Goal: Transaction & Acquisition: Purchase product/service

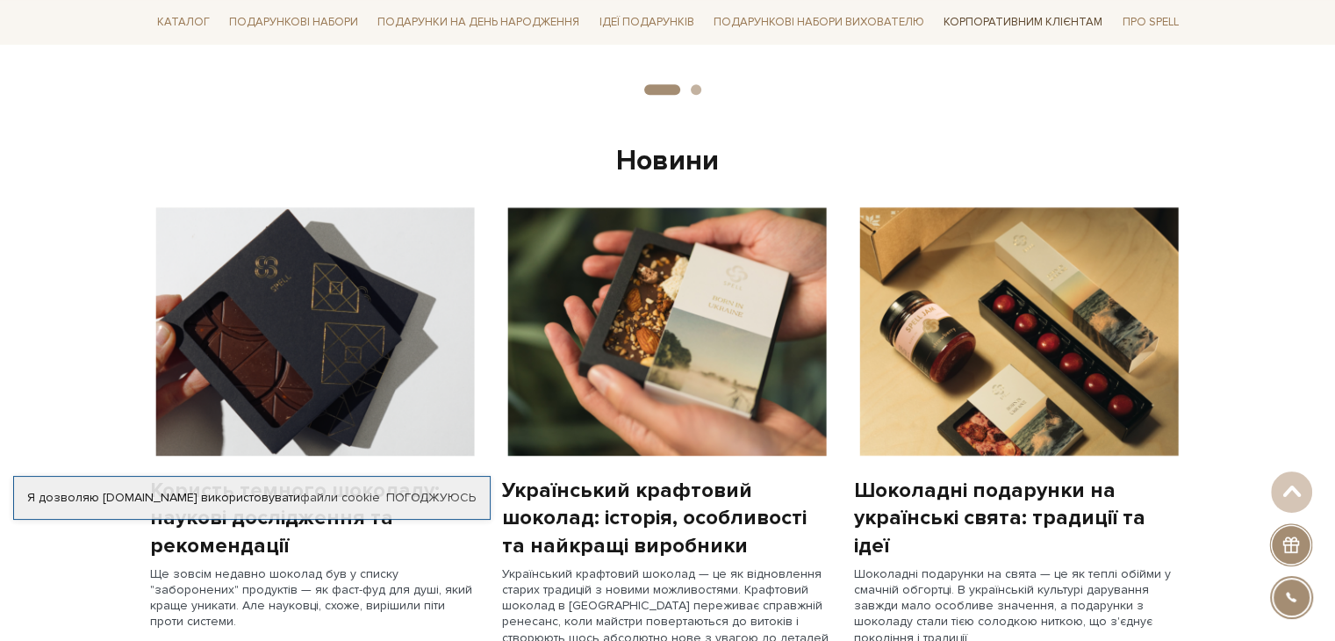
scroll to position [1229, 0]
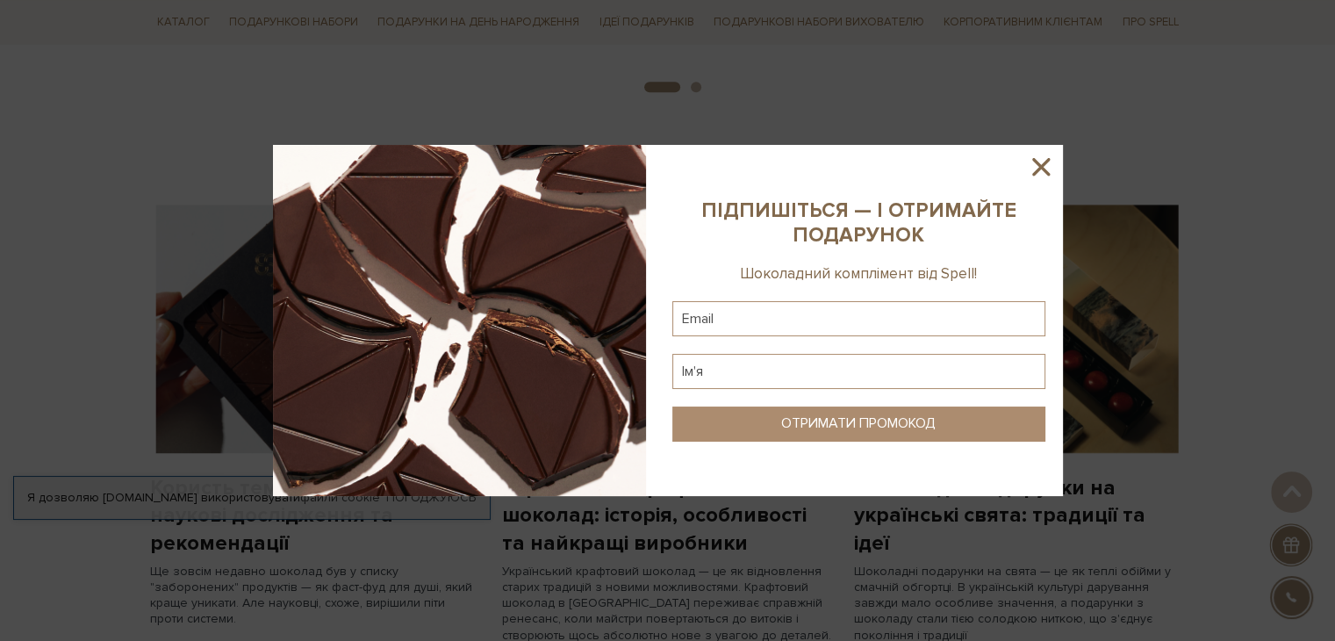
click at [819, 61] on div at bounding box center [667, 320] width 1335 height 641
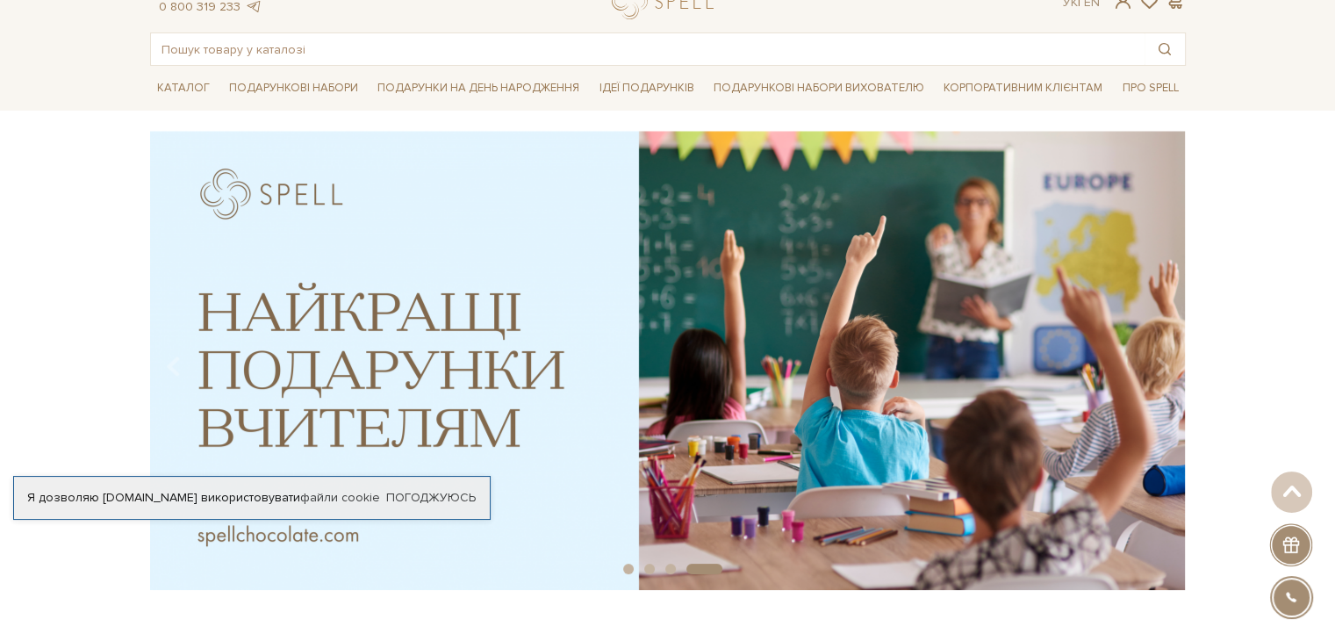
scroll to position [0, 0]
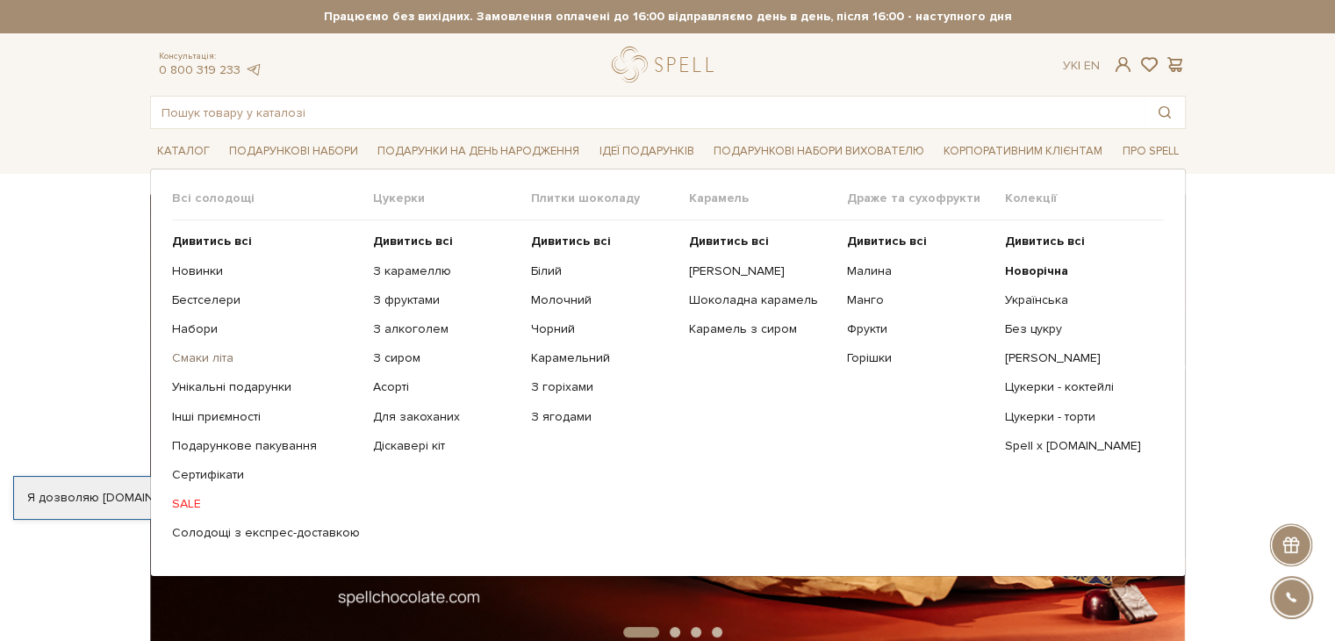
click at [200, 353] on link "Смаки літа" at bounding box center [266, 358] width 188 height 16
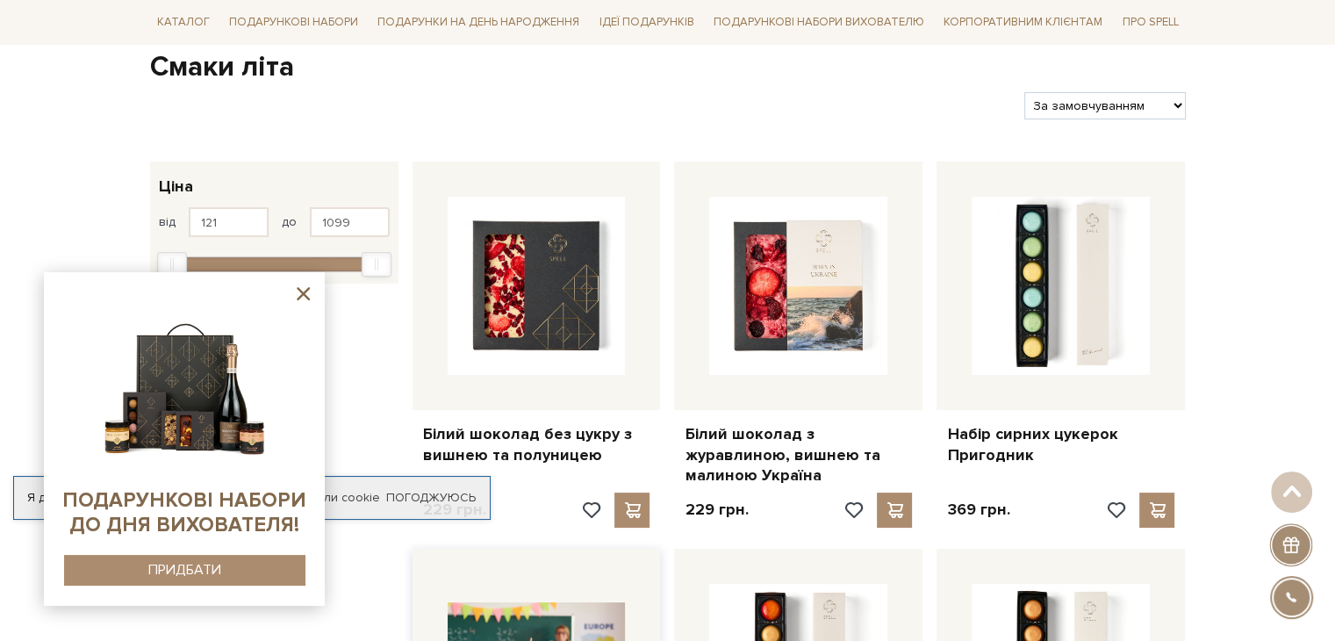
scroll to position [176, 0]
click at [309, 300] on icon at bounding box center [303, 294] width 22 height 22
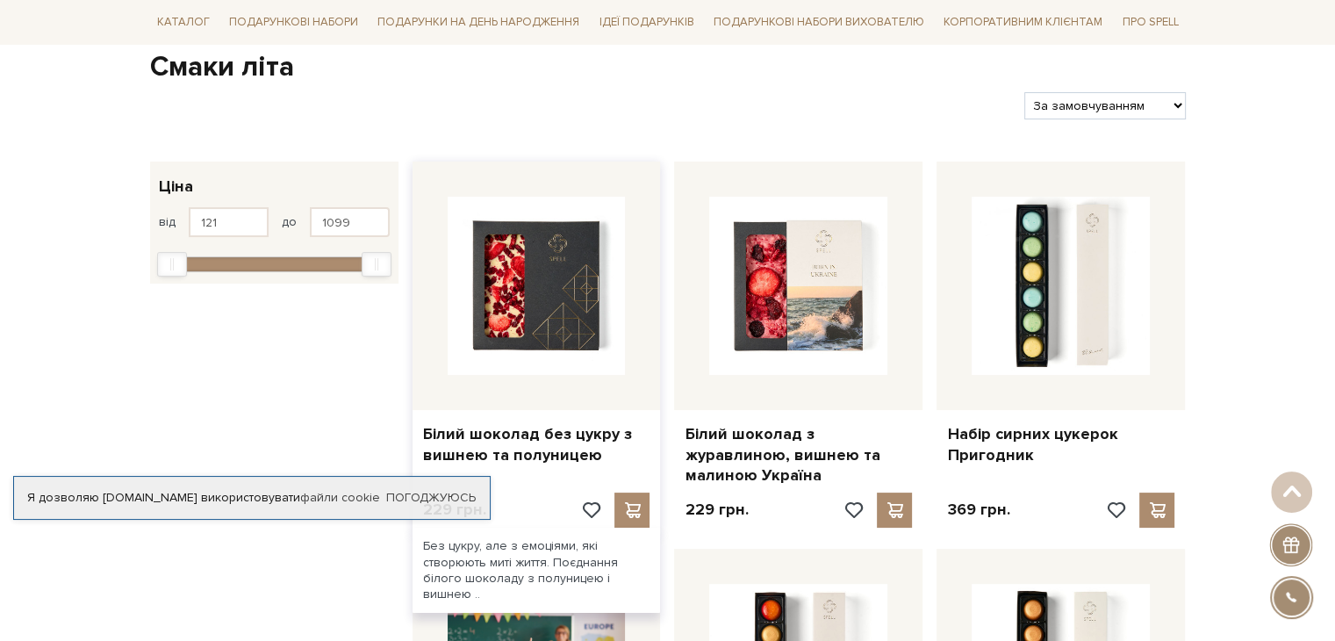
scroll to position [0, 0]
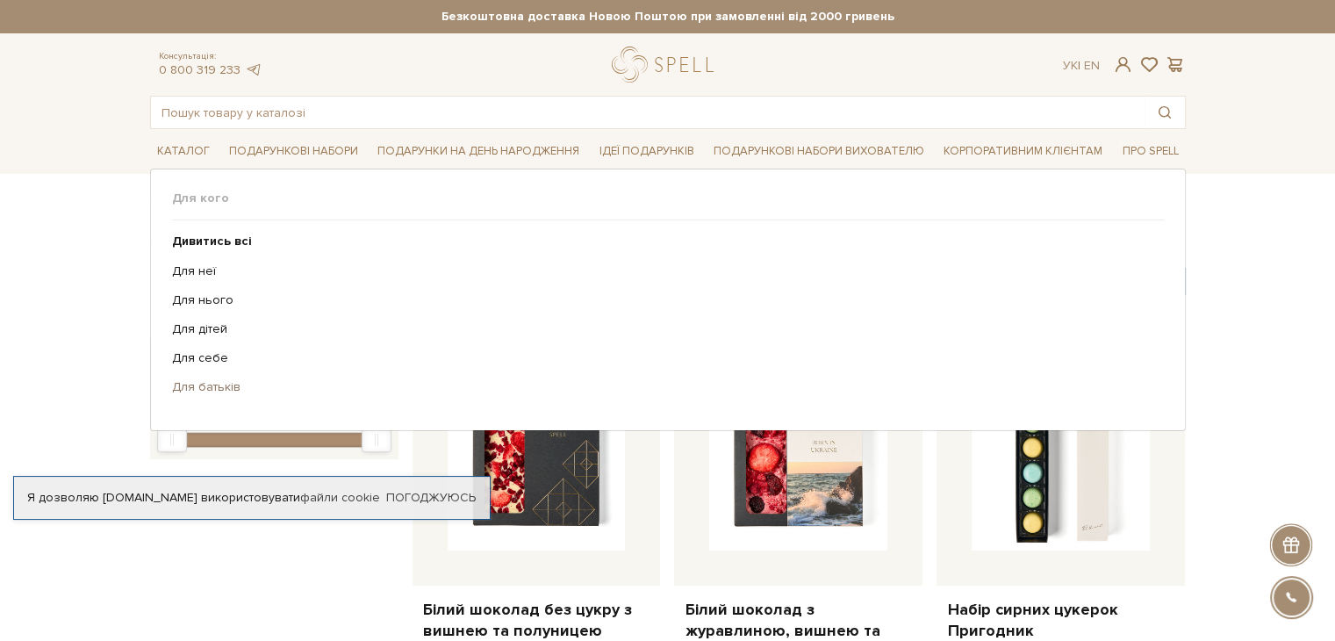
click at [192, 382] on link "Для батьків" at bounding box center [661, 387] width 978 height 16
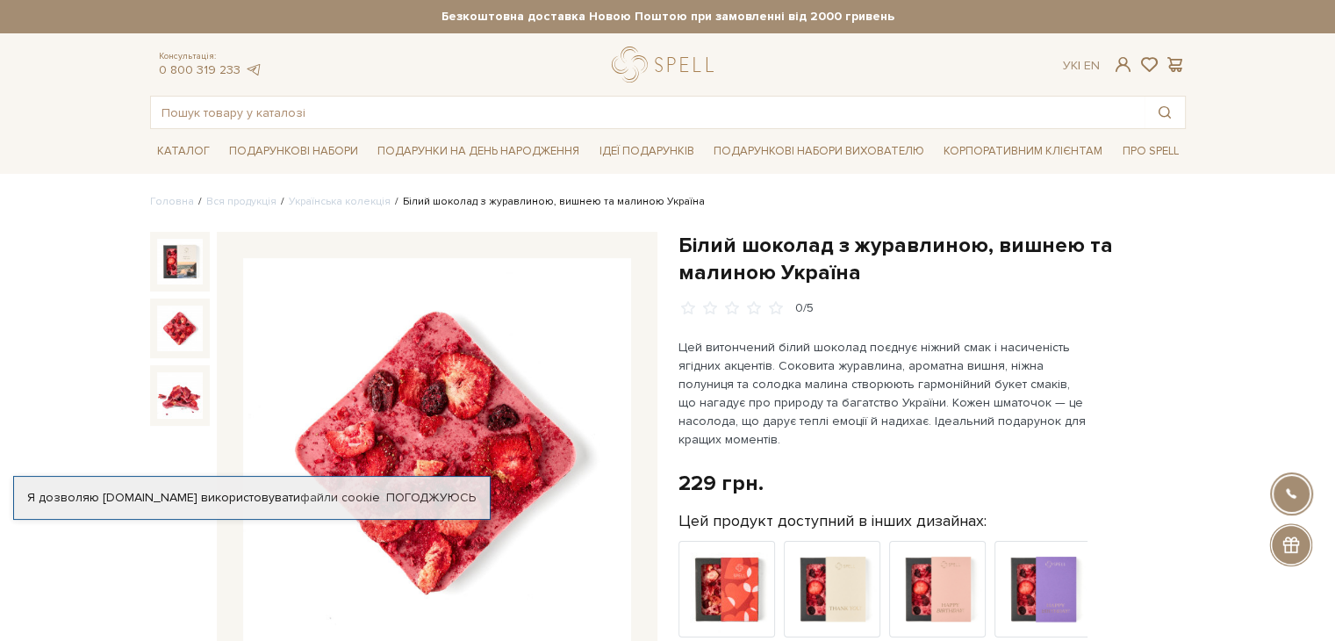
click at [176, 321] on img at bounding box center [180, 328] width 46 height 46
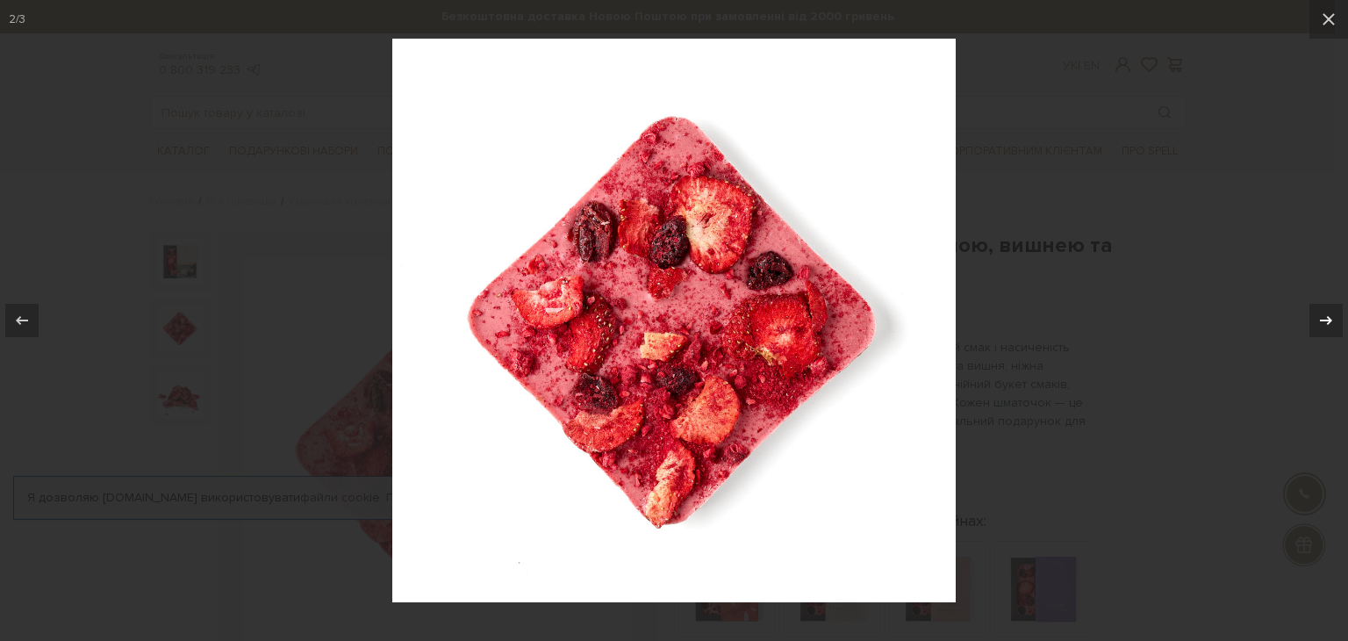
click at [1329, 320] on icon at bounding box center [1326, 320] width 12 height 9
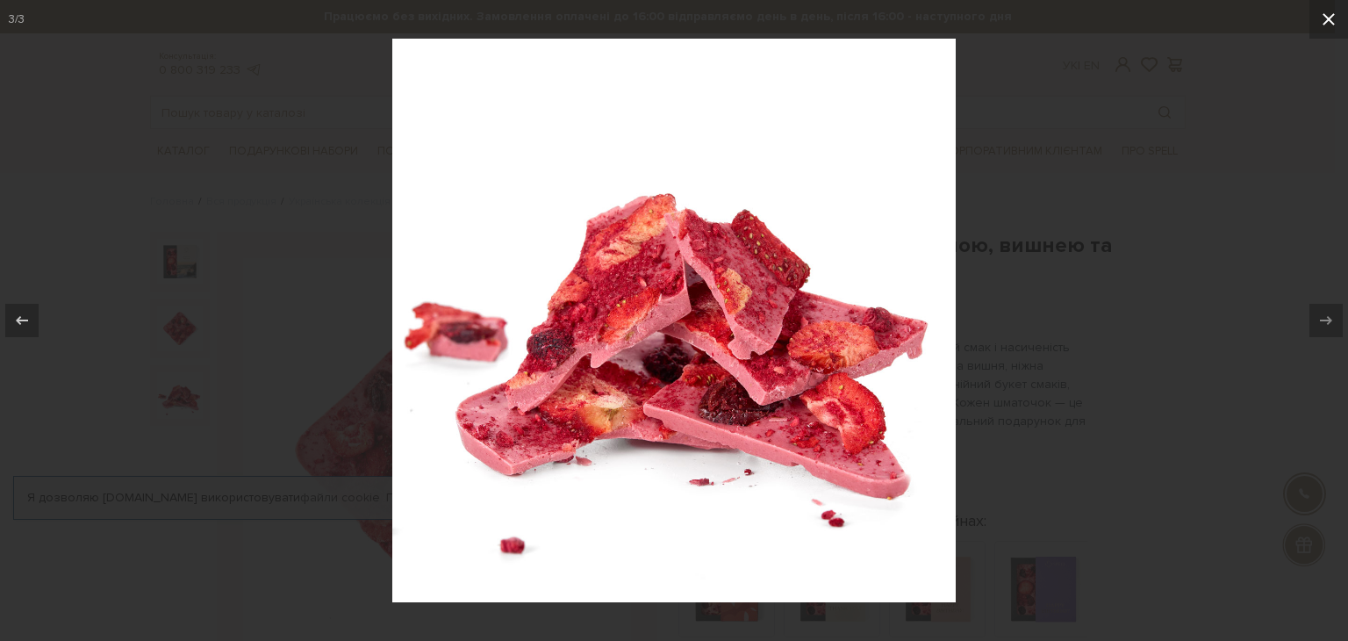
click at [1324, 24] on icon at bounding box center [1328, 19] width 12 height 12
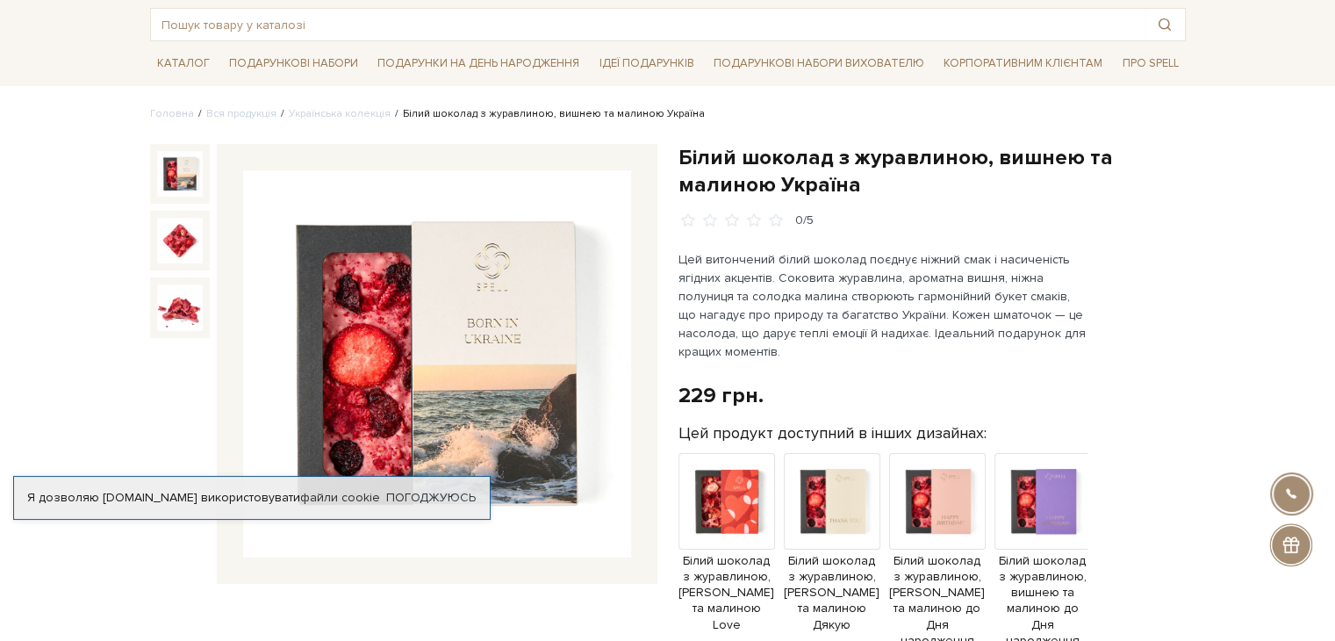
scroll to position [614, 0]
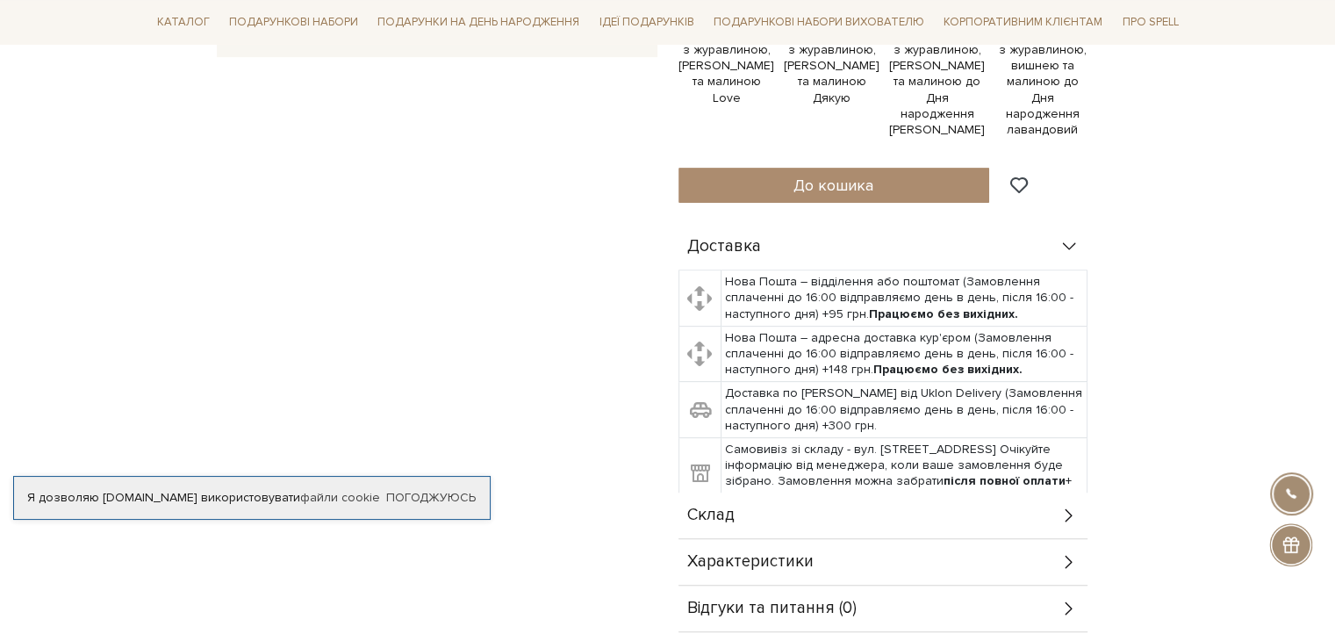
click at [755, 188] on div "Білий шоколад з журавлиною, вишнею та малиною Україна 0/5 229 грн. Оплата части…" at bounding box center [931, 124] width 507 height 1015
click at [743, 173] on button "До кошика" at bounding box center [834, 185] width 312 height 35
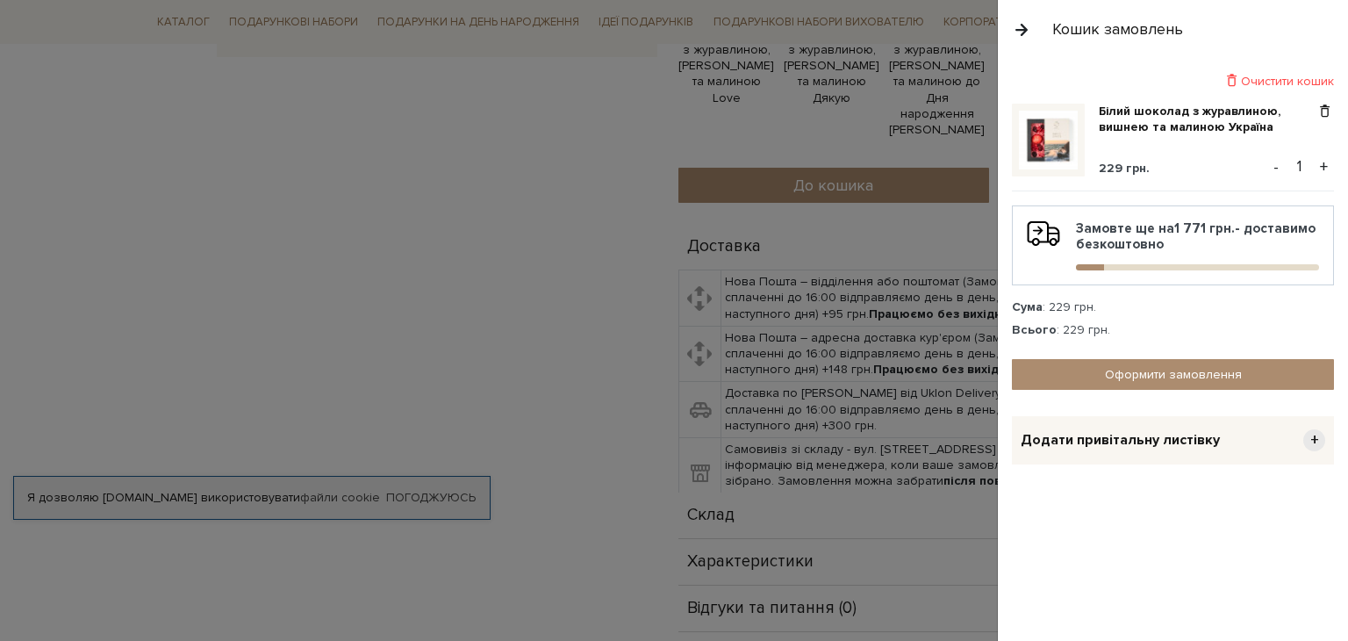
click at [980, 78] on div at bounding box center [674, 320] width 1348 height 641
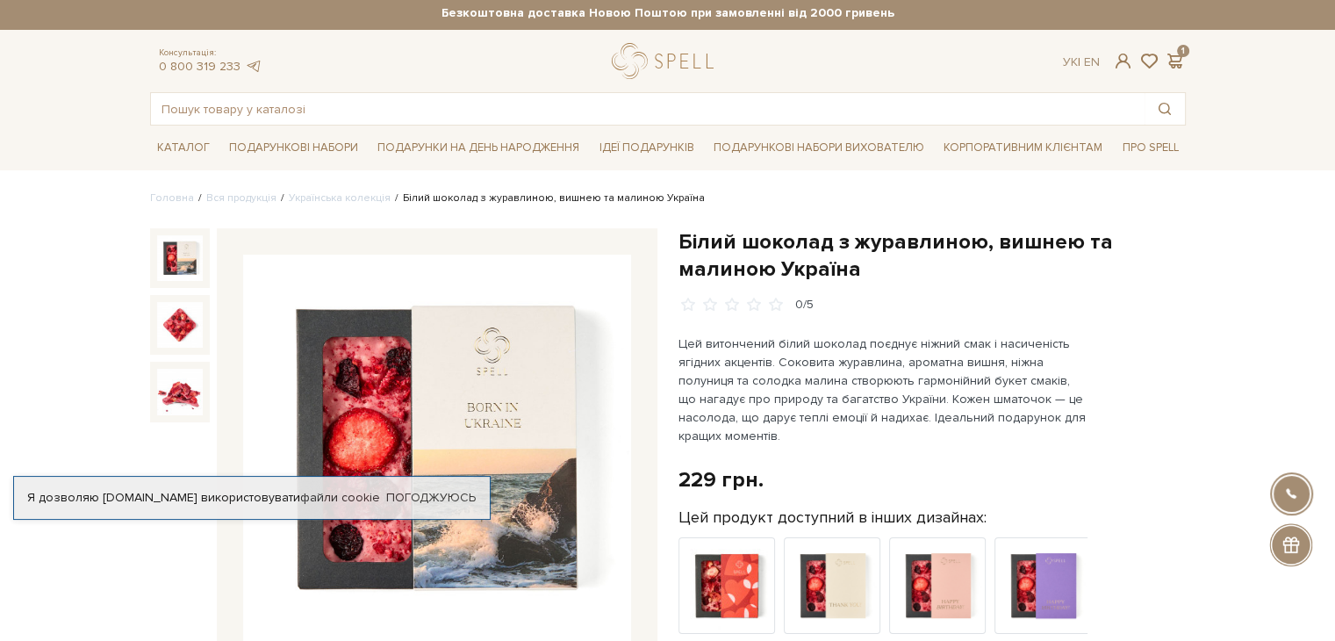
scroll to position [0, 0]
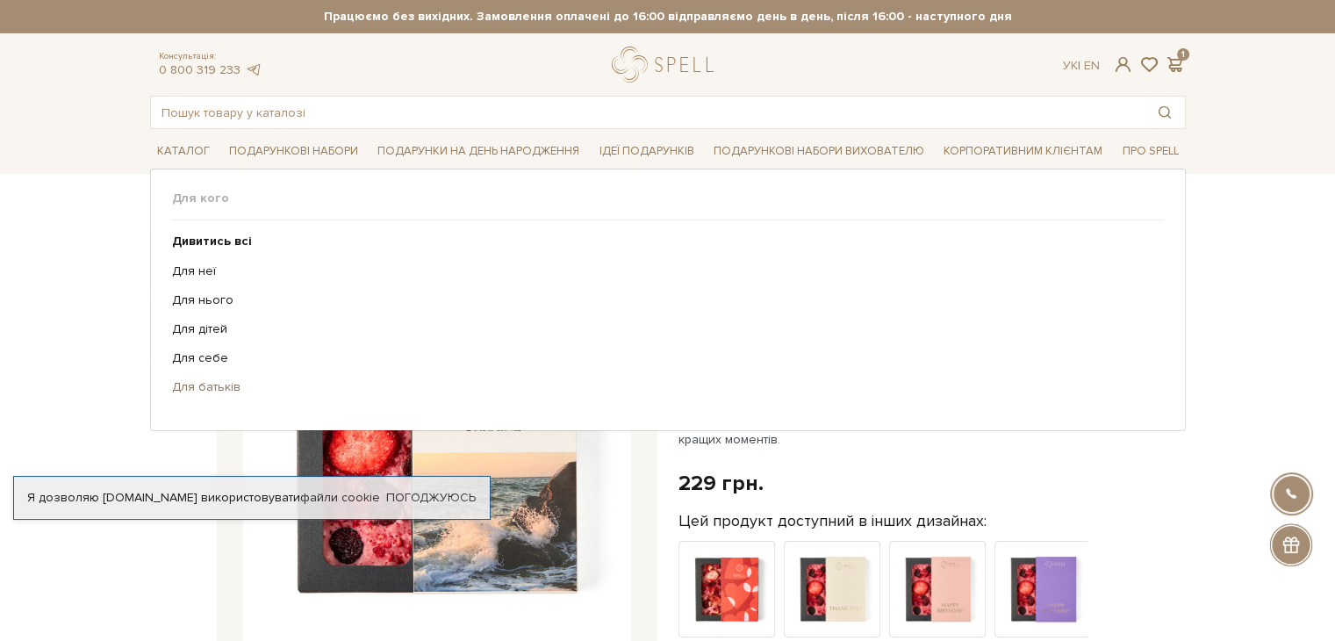
click at [216, 387] on link "Для батьків" at bounding box center [661, 387] width 978 height 16
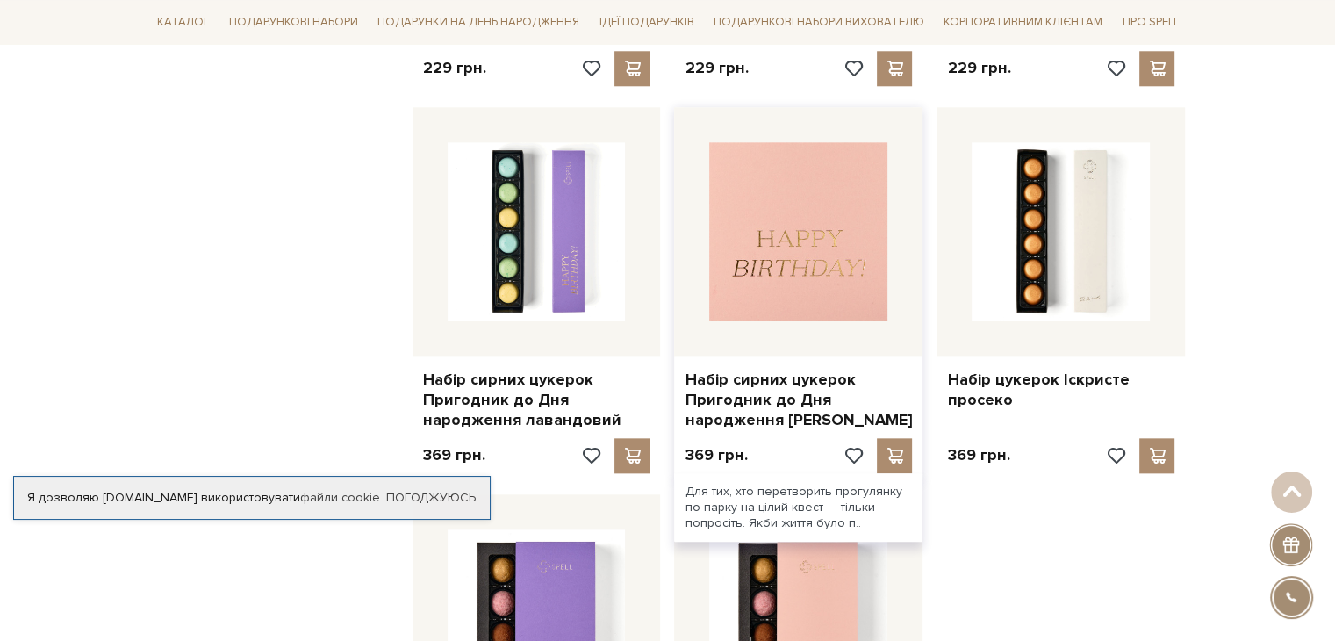
scroll to position [1946, 0]
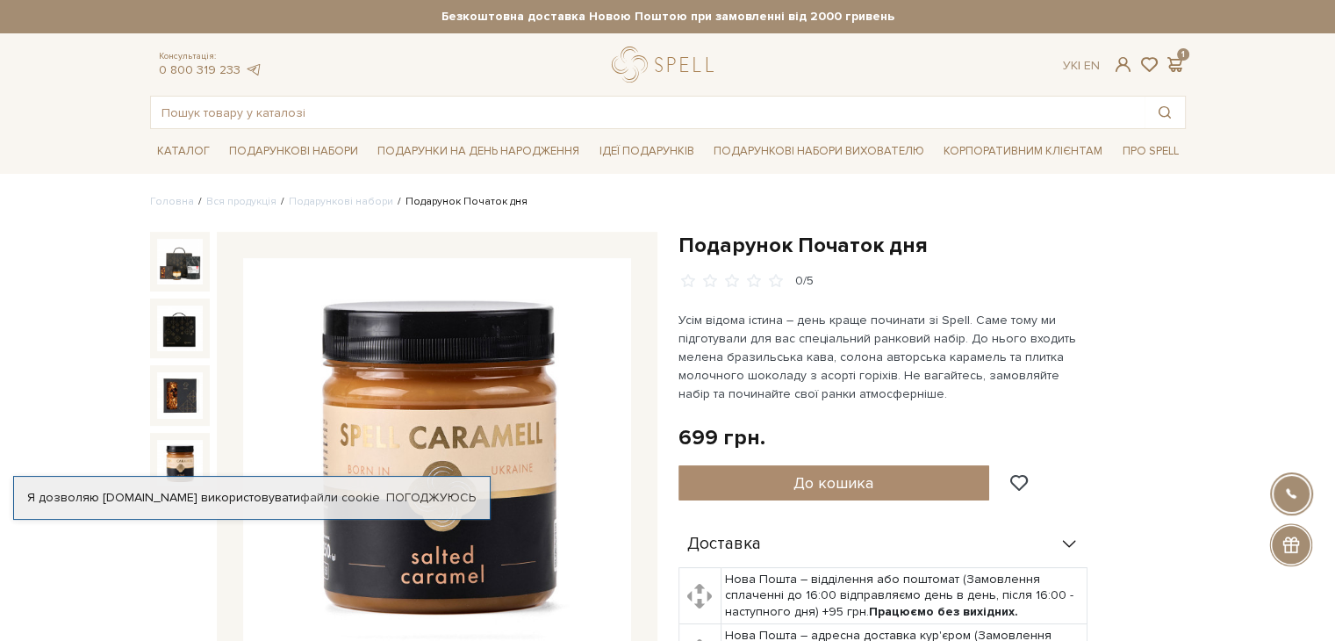
click at [187, 448] on img at bounding box center [180, 463] width 46 height 46
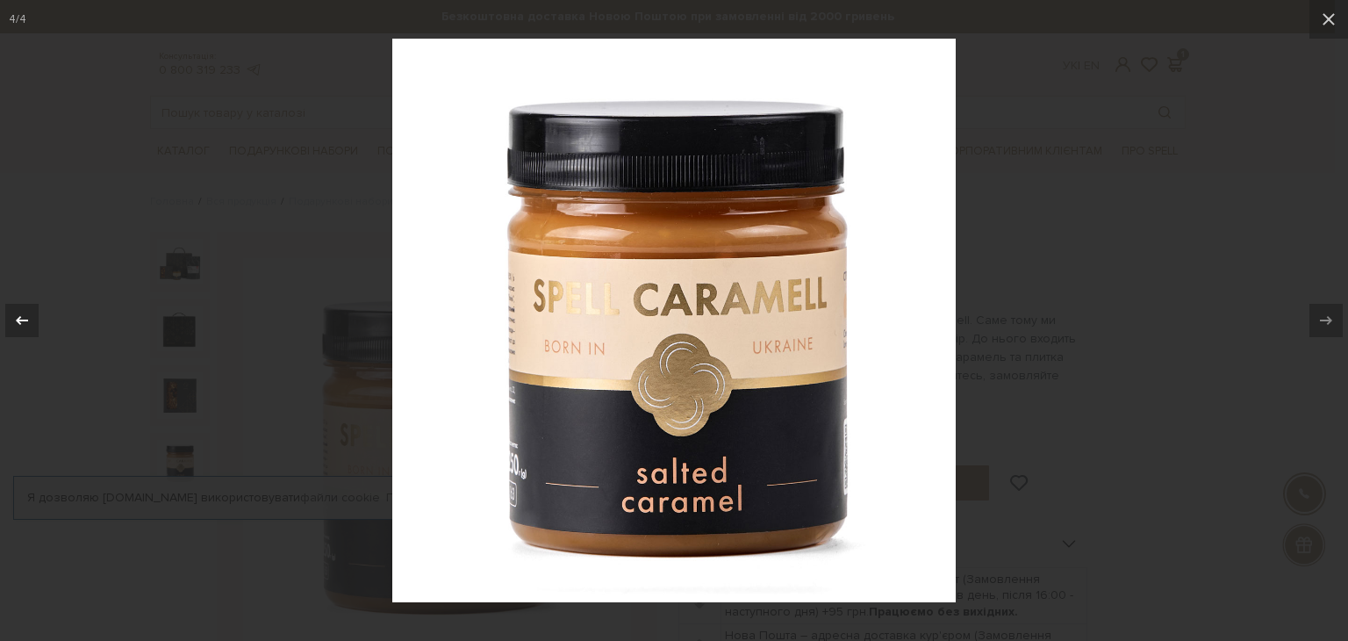
click at [12, 311] on icon at bounding box center [21, 320] width 21 height 21
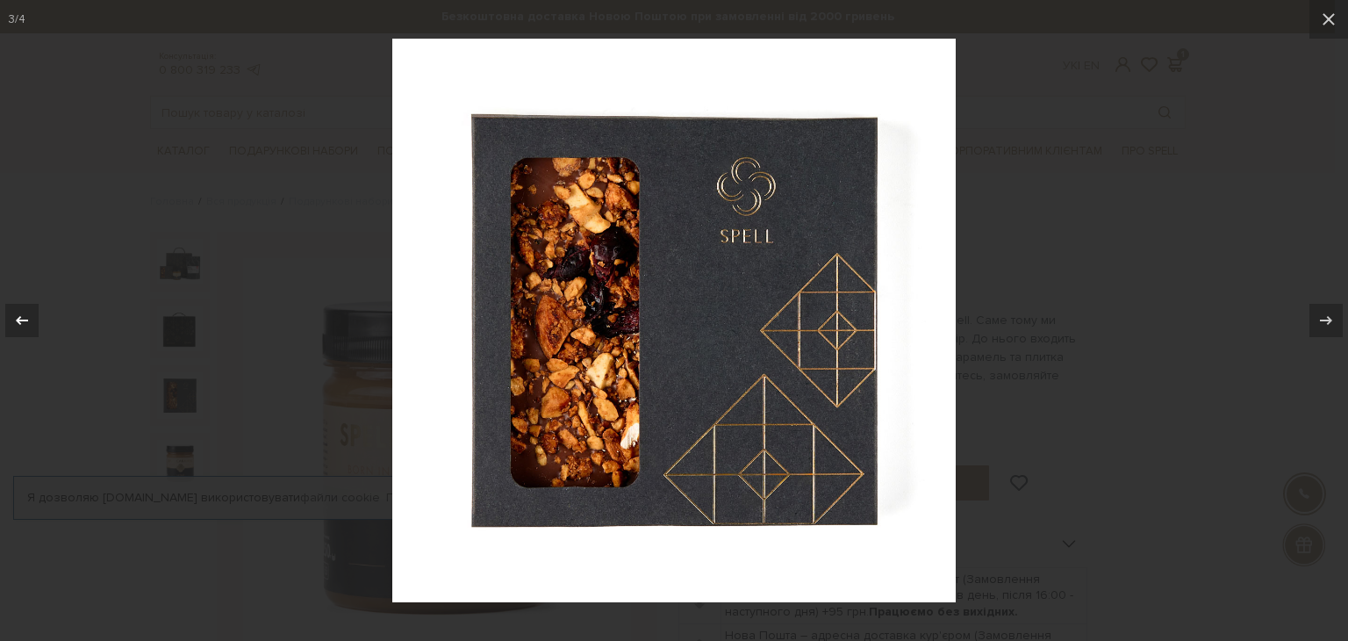
click at [12, 311] on icon at bounding box center [21, 320] width 21 height 21
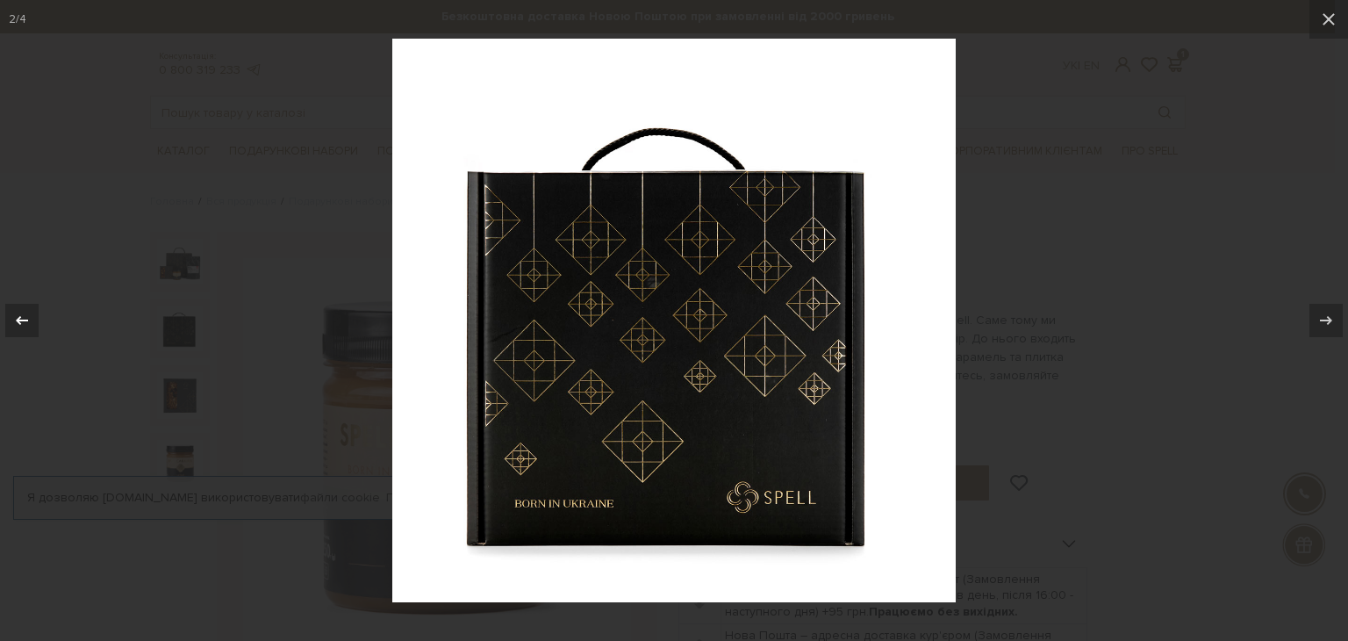
click at [12, 311] on icon at bounding box center [21, 320] width 21 height 21
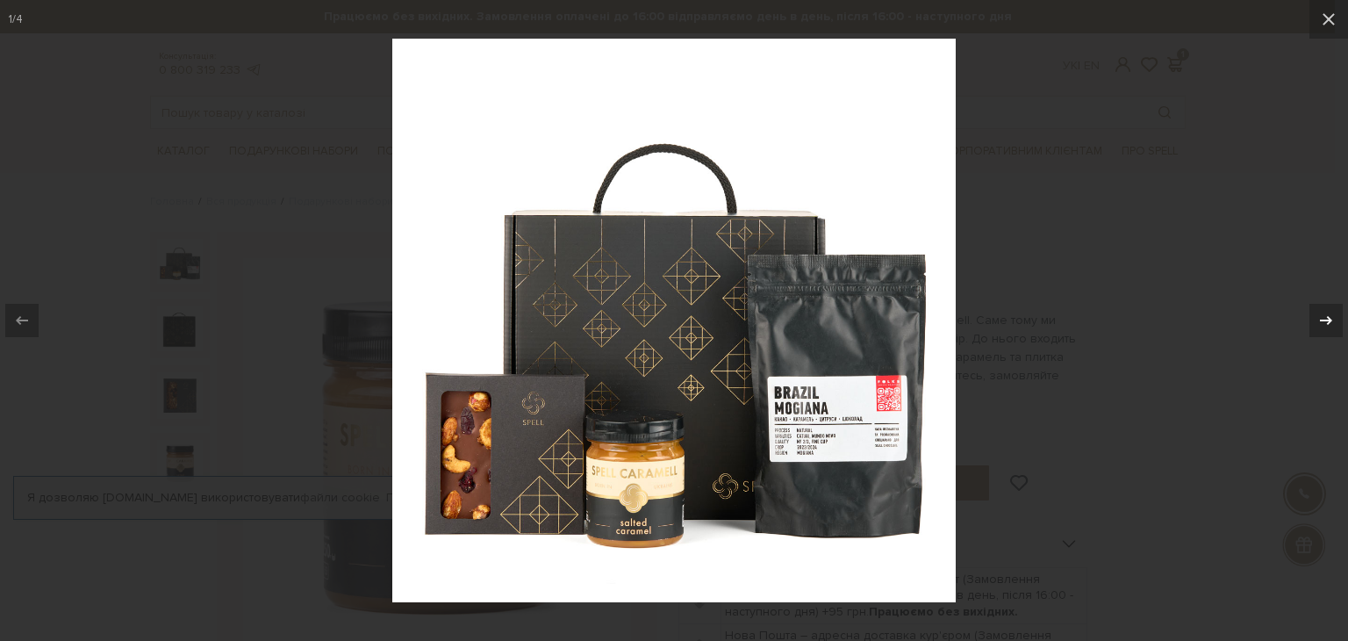
click at [1323, 331] on div at bounding box center [1325, 320] width 33 height 33
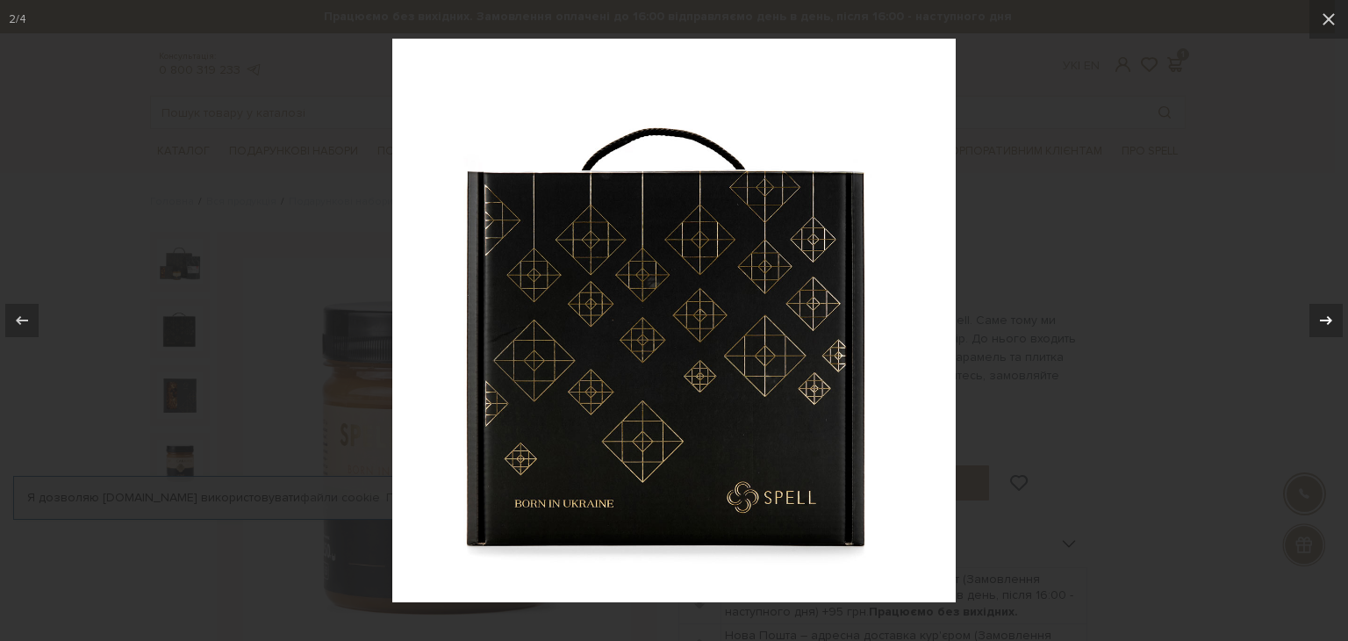
click at [1323, 331] on div at bounding box center [1325, 320] width 33 height 33
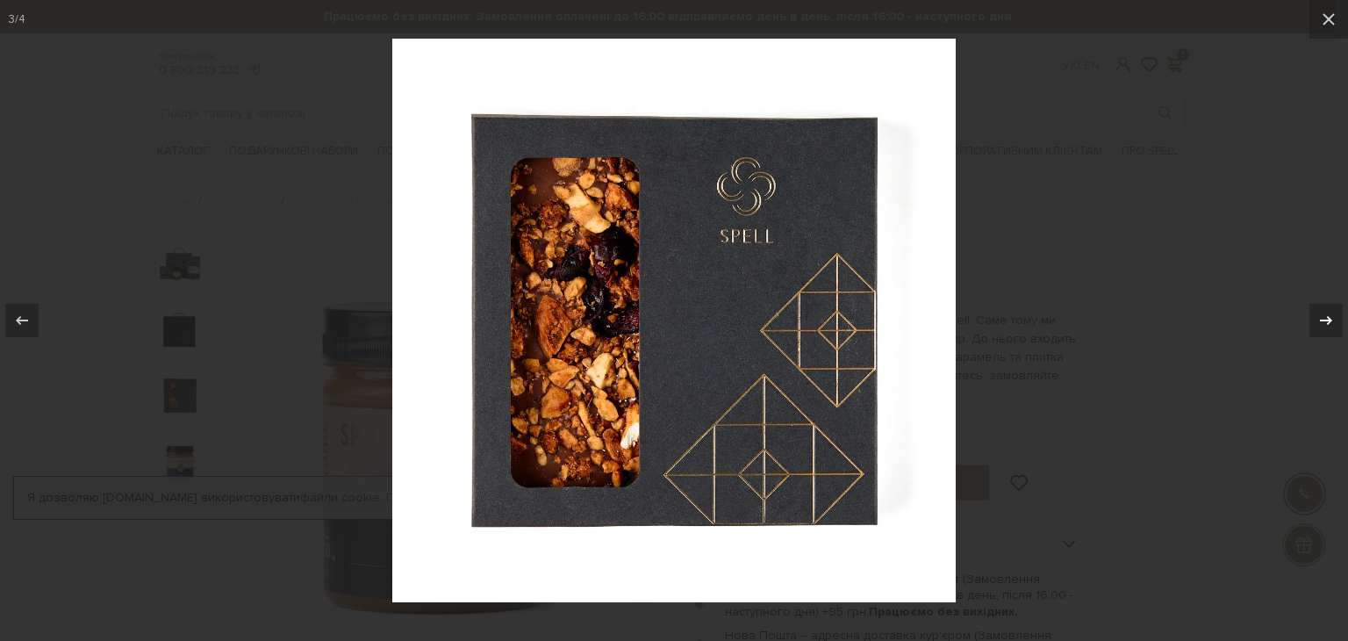
click at [1323, 331] on div at bounding box center [1325, 320] width 33 height 33
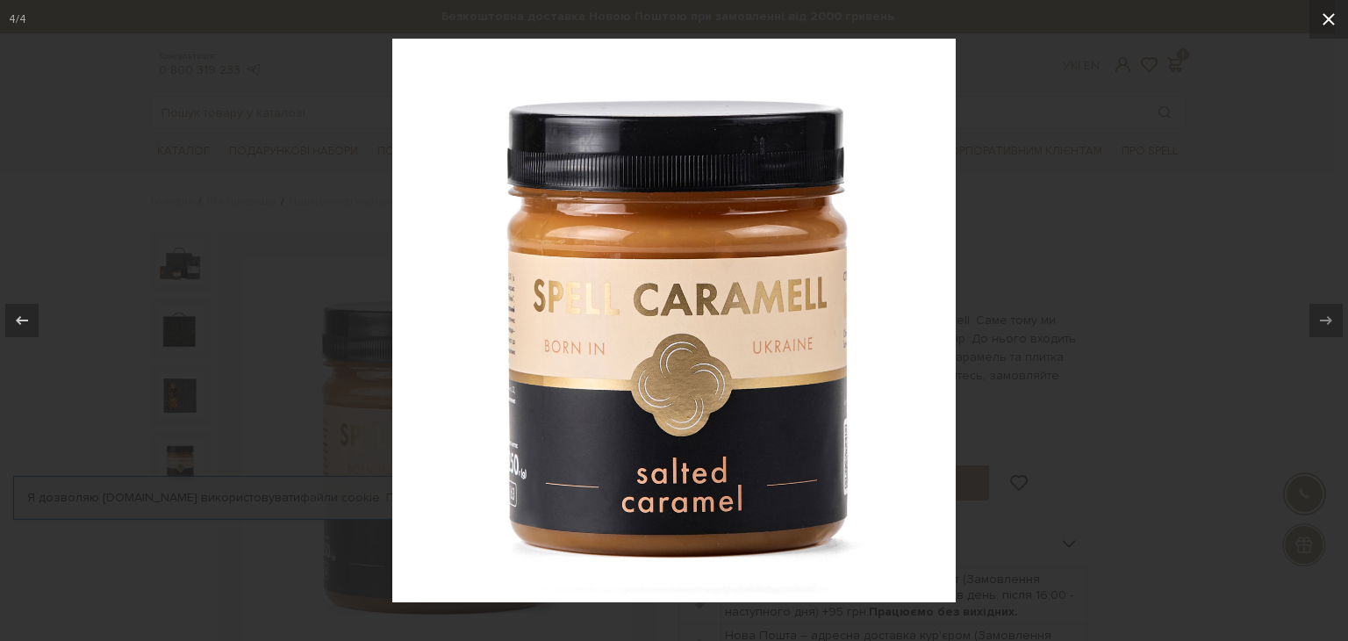
click at [1319, 18] on icon at bounding box center [1328, 19] width 21 height 21
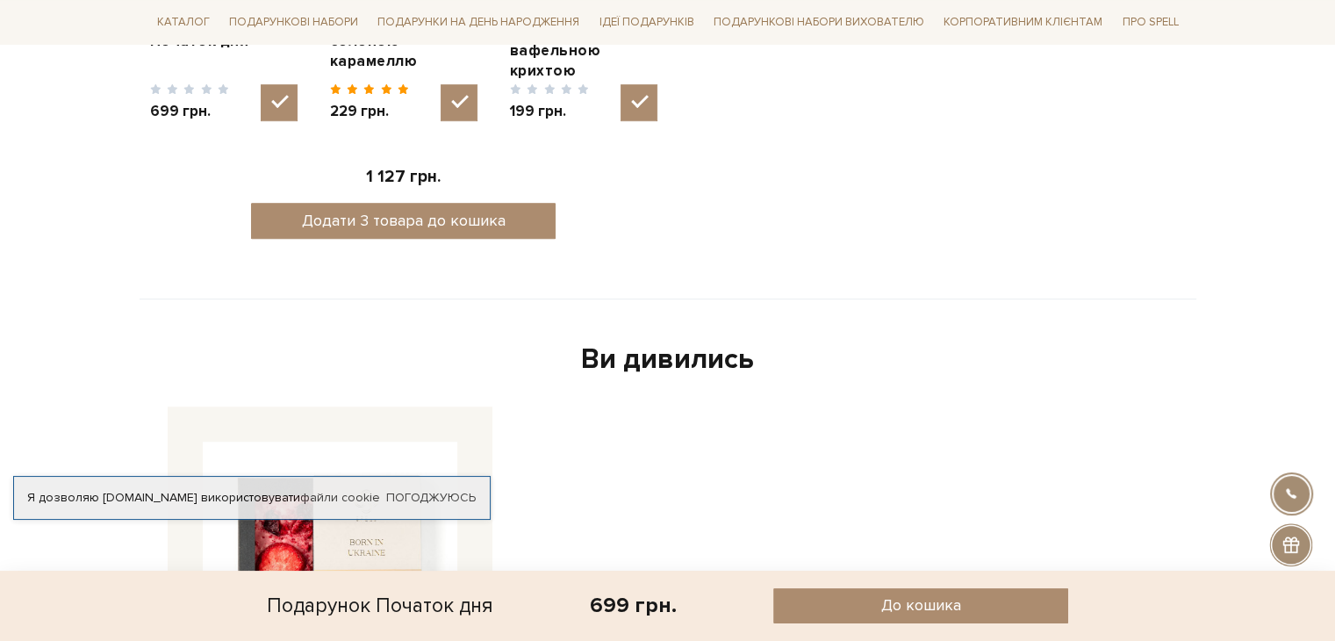
scroll to position [614, 0]
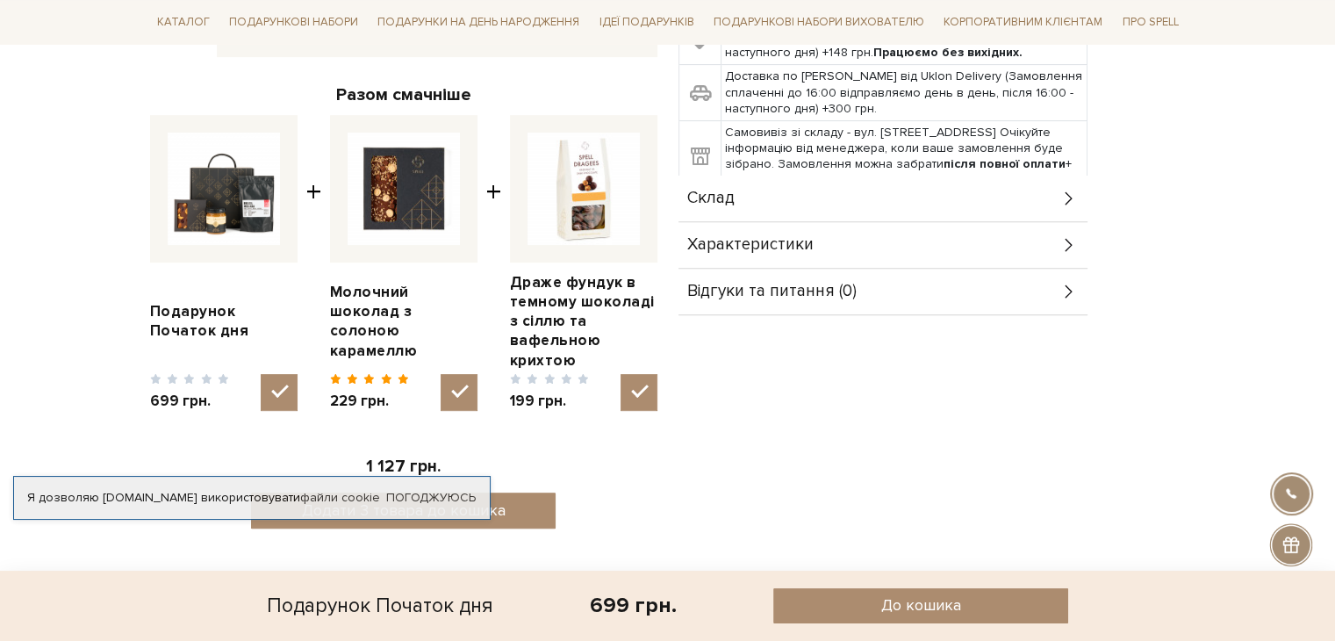
click at [787, 213] on div "Склад" at bounding box center [882, 199] width 409 height 46
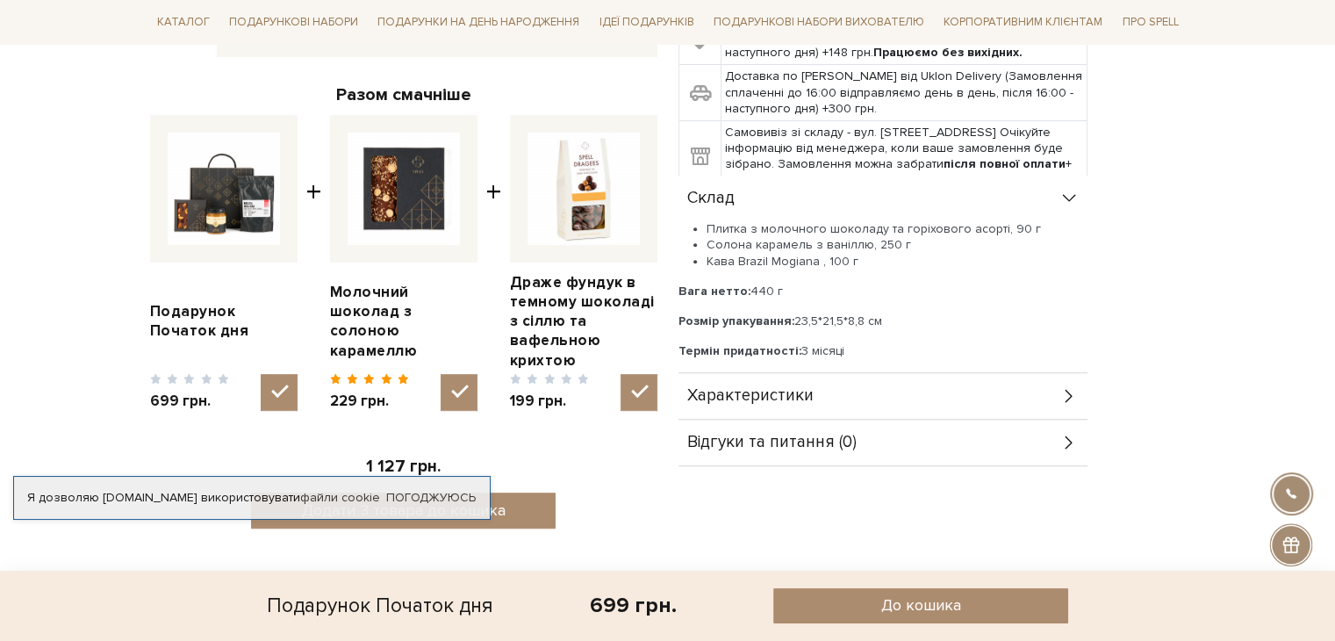
drag, startPoint x: 864, startPoint y: 388, endPoint x: 876, endPoint y: 387, distance: 11.4
click at [871, 388] on div "Характеристики" at bounding box center [882, 396] width 409 height 46
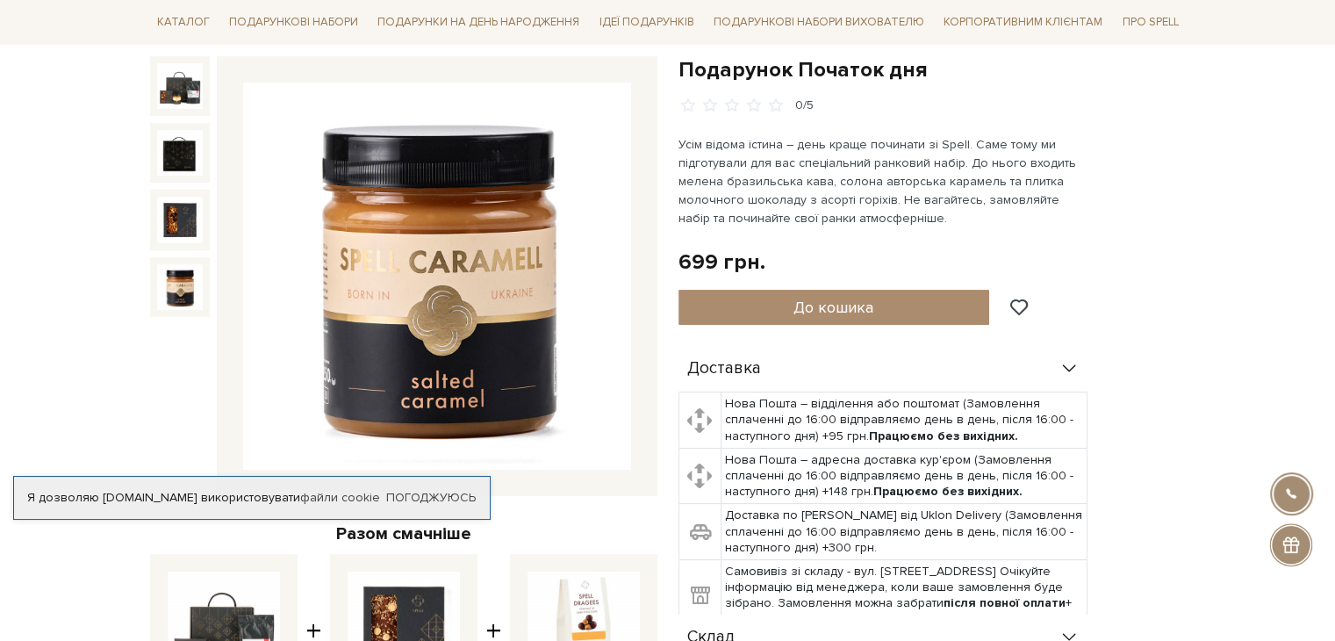
scroll to position [0, 0]
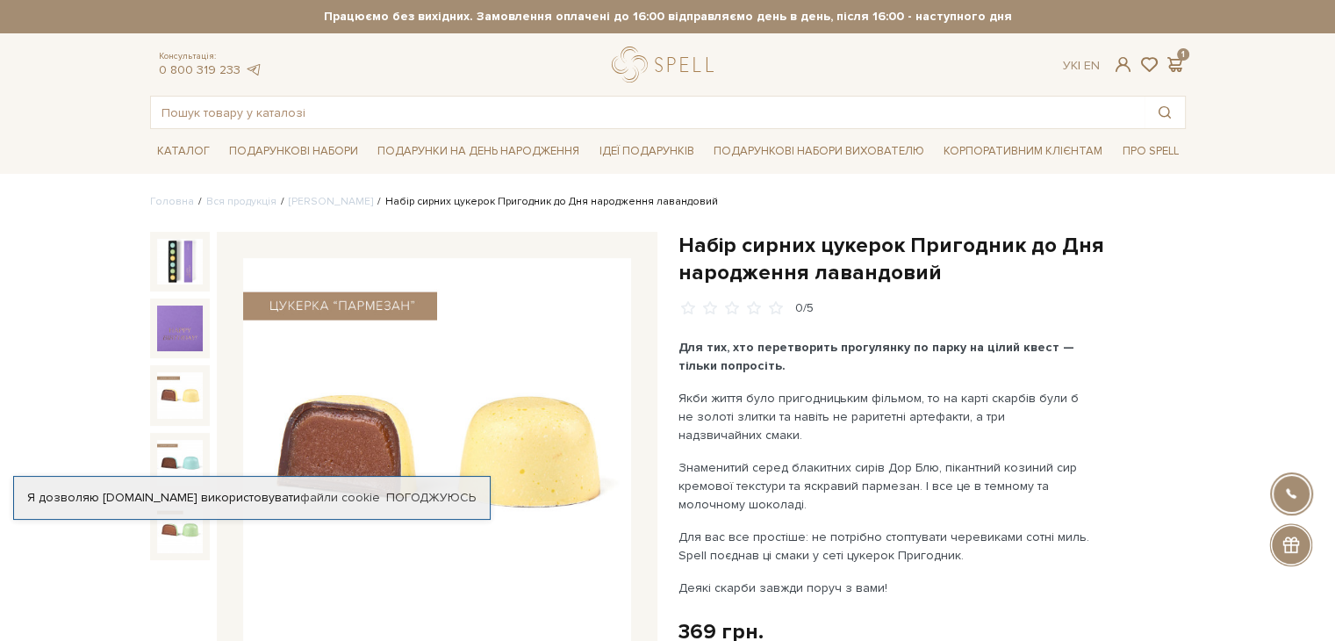
click at [168, 391] on img at bounding box center [180, 395] width 46 height 46
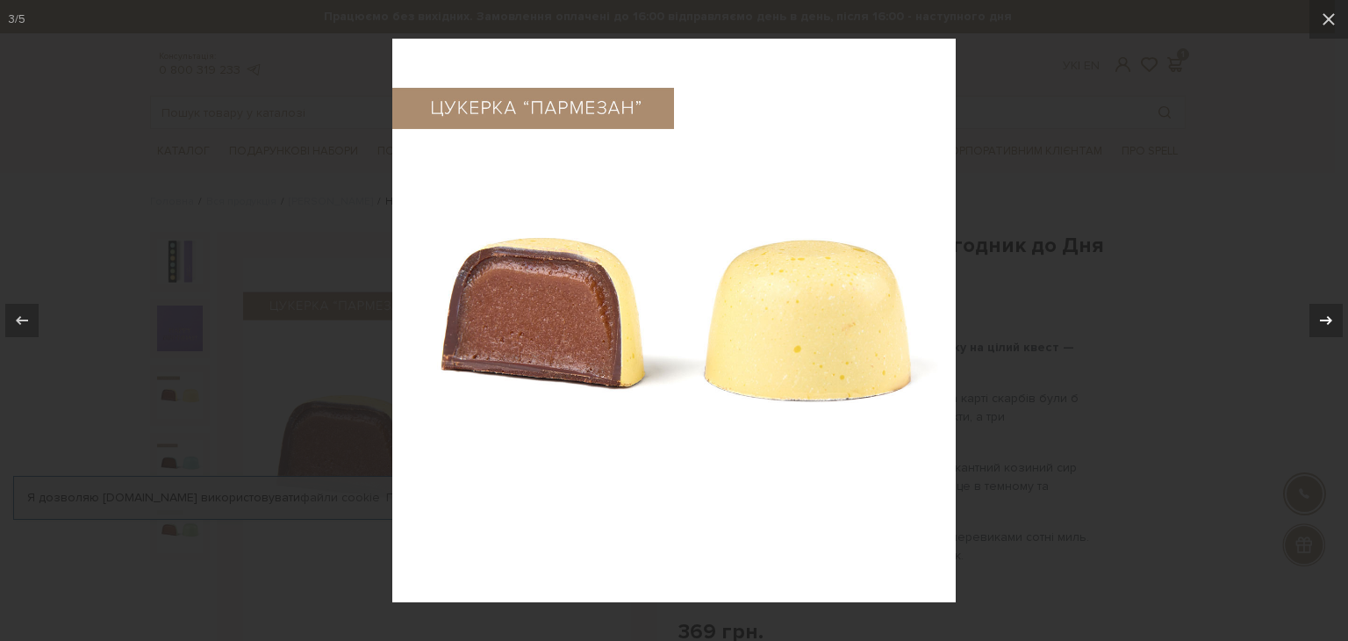
click at [1322, 313] on icon at bounding box center [1325, 320] width 21 height 21
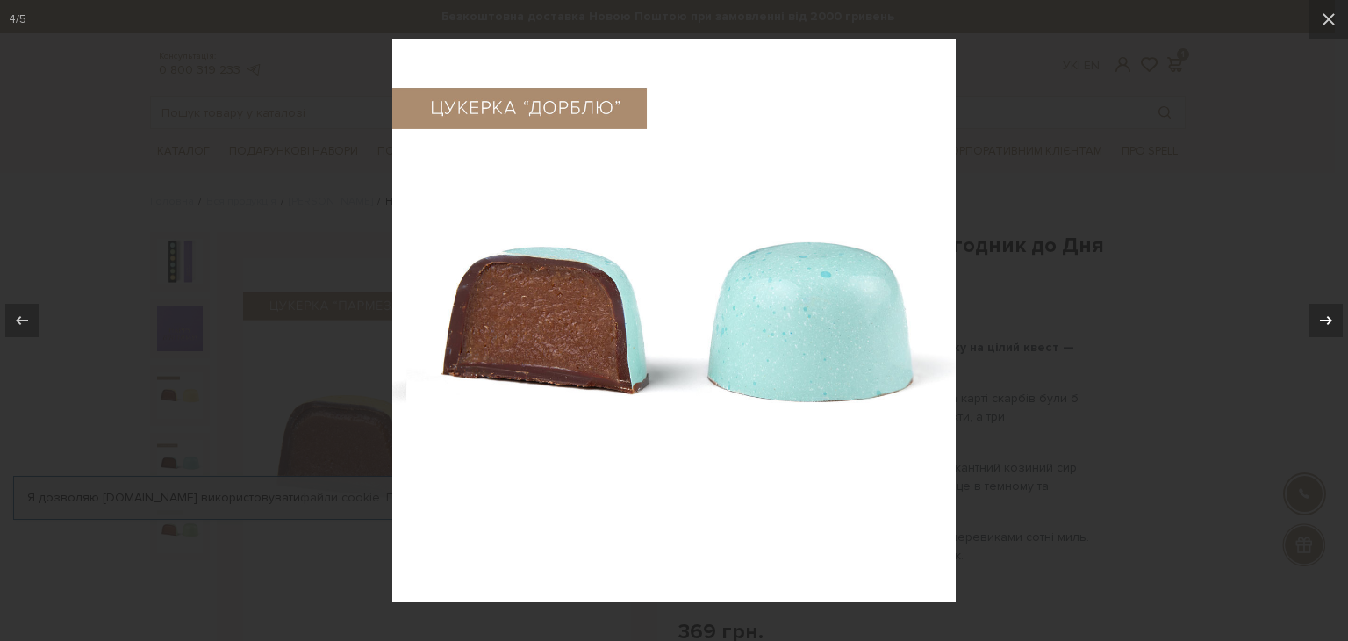
click at [1322, 313] on icon at bounding box center [1325, 320] width 21 height 21
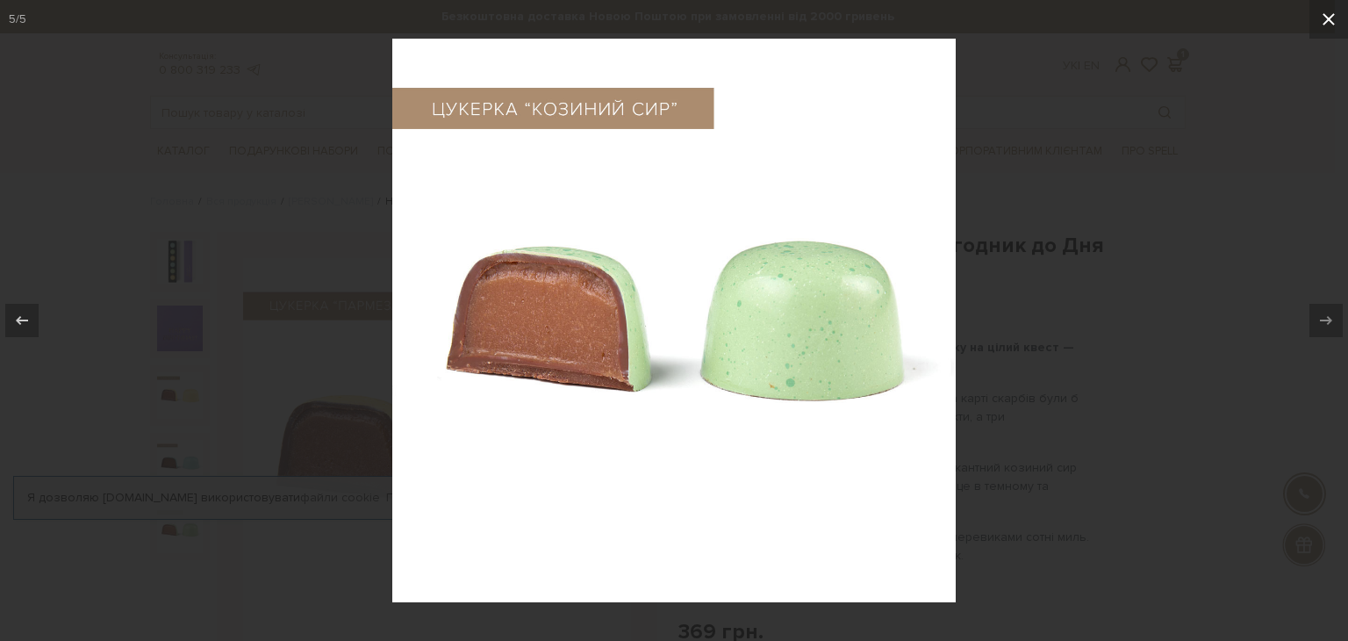
click at [1316, 11] on button at bounding box center [1328, 19] width 39 height 39
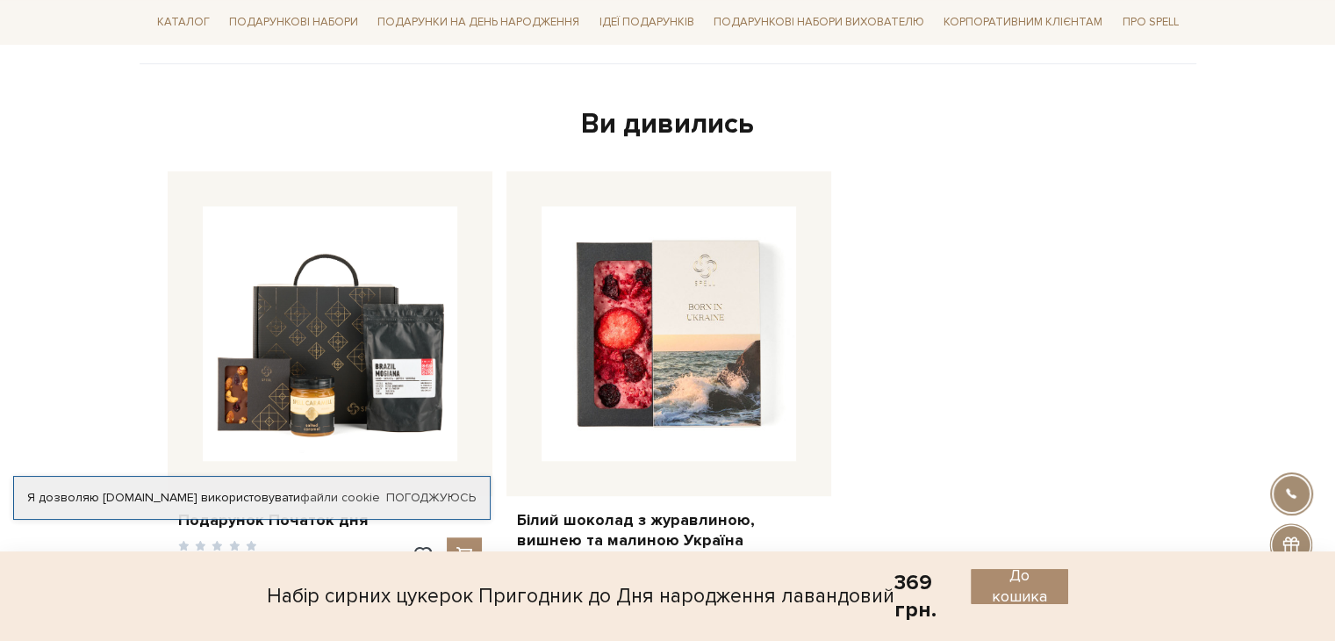
scroll to position [1492, 0]
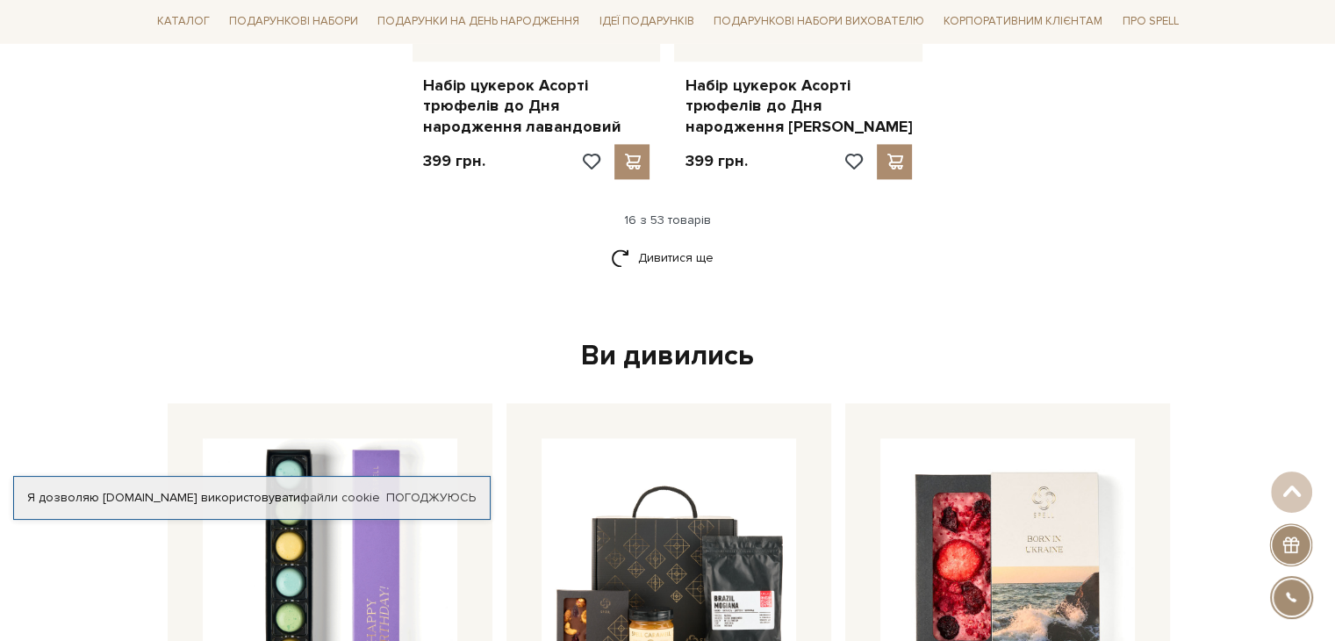
scroll to position [2633, 0]
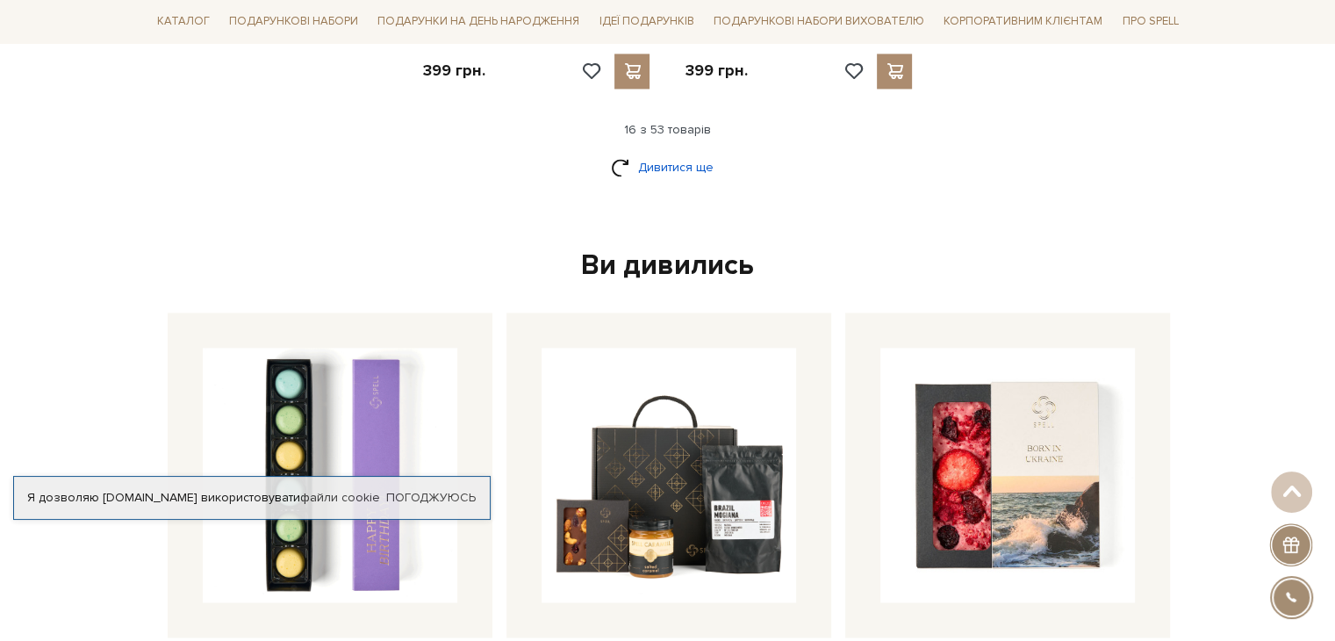
click at [639, 152] on link "Дивитися ще" at bounding box center [668, 167] width 114 height 31
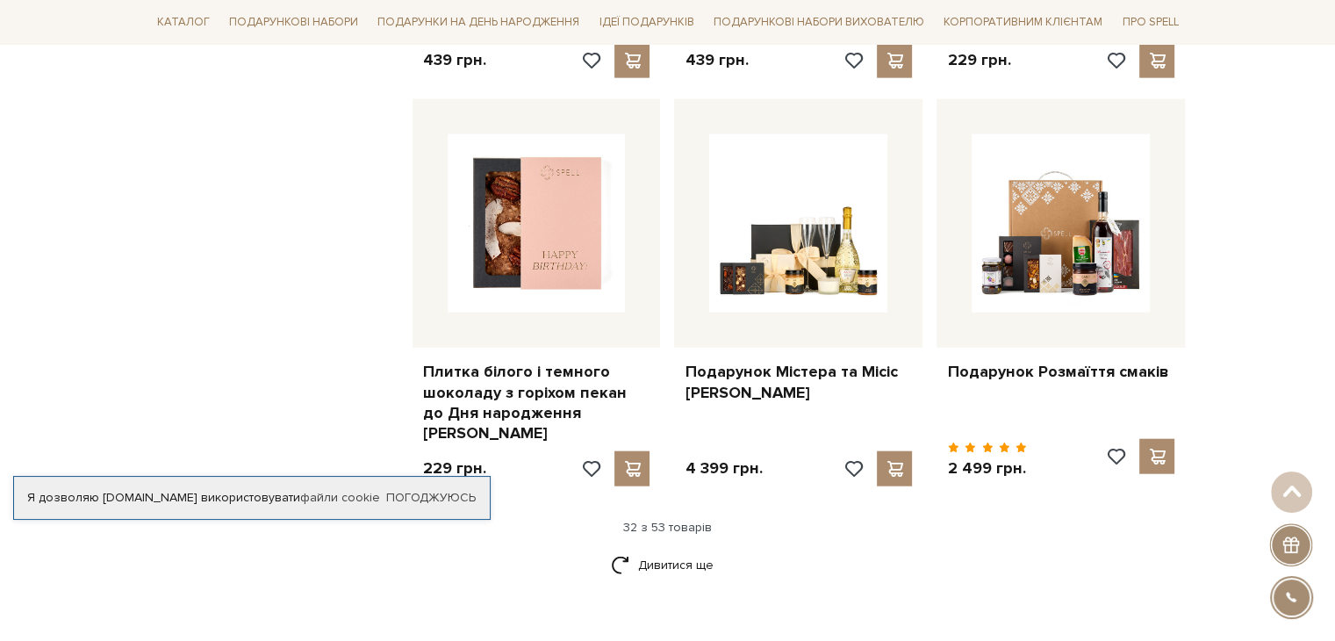
scroll to position [4563, 0]
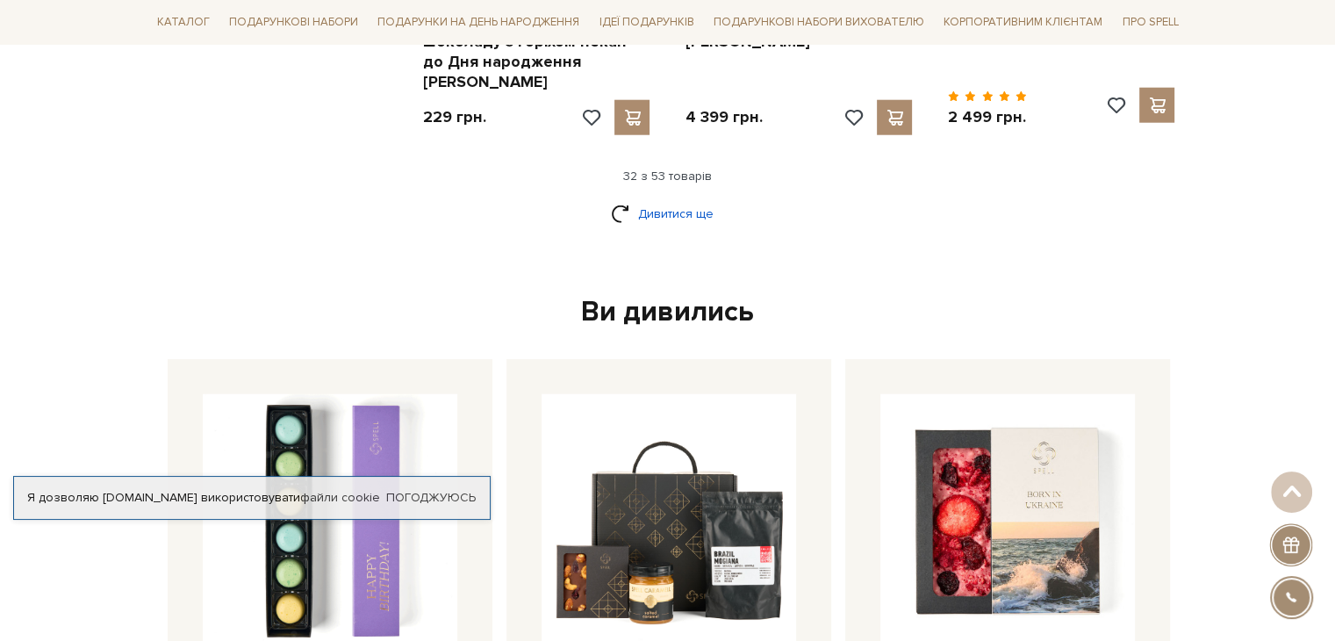
click at [622, 198] on link "Дивитися ще" at bounding box center [668, 213] width 114 height 31
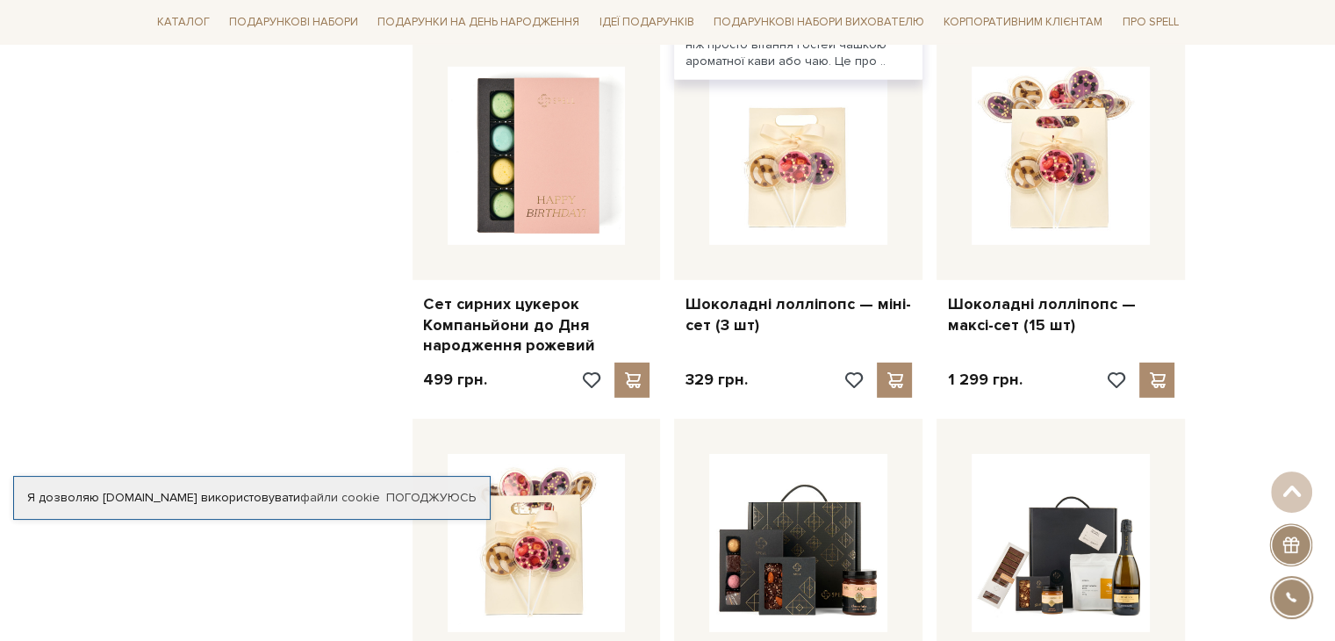
scroll to position [5616, 0]
